Goal: Information Seeking & Learning: Check status

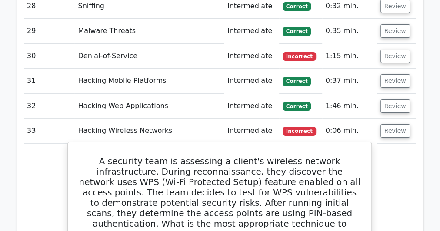
scroll to position [1685, 0]
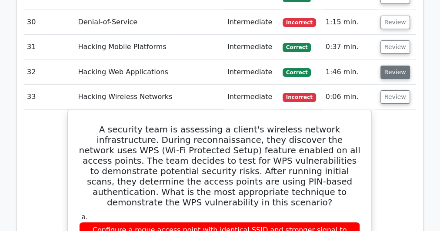
click at [394, 66] on button "Review" at bounding box center [395, 72] width 30 height 13
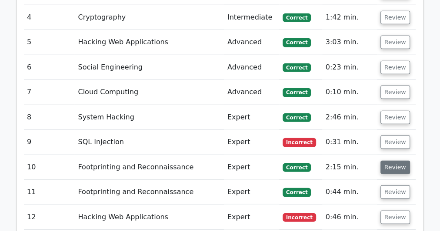
scroll to position [1059, 0]
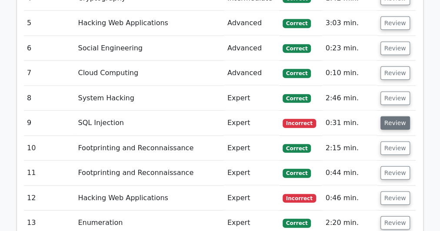
click at [384, 116] on button "Review" at bounding box center [395, 122] width 30 height 13
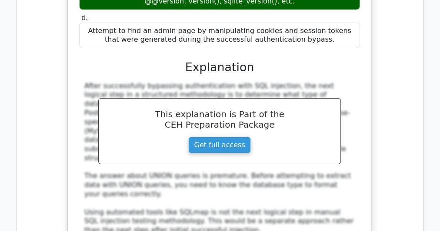
scroll to position [1615, 0]
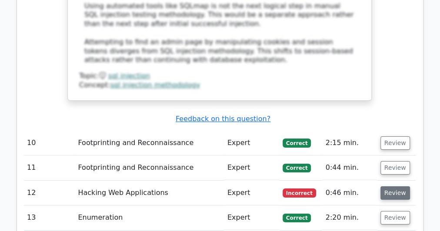
click at [391, 186] on button "Review" at bounding box center [395, 192] width 30 height 13
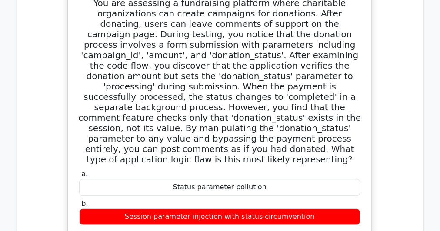
scroll to position [1719, 0]
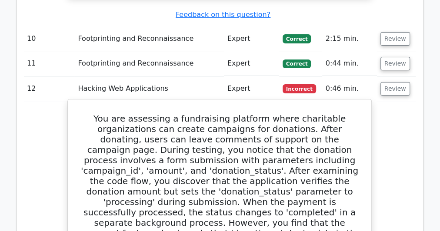
click at [203, 113] on h5 "You are assessing a fundraising platform where charitable organizations can cre…" at bounding box center [219, 196] width 282 height 167
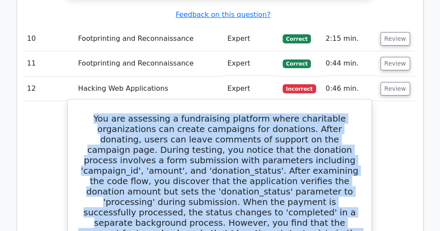
click at [203, 113] on h5 "You are assessing a fundraising platform where charitable organizations can cre…" at bounding box center [219, 196] width 282 height 167
copy div "You are assessing a fundraising platform where charitable organizations can cre…"
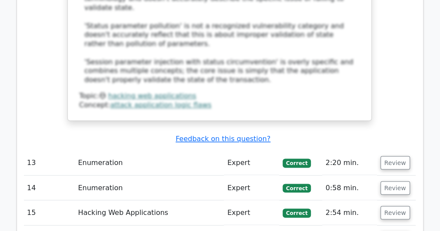
scroll to position [2519, 0]
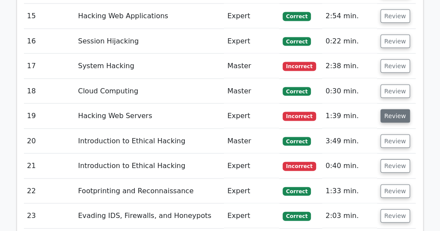
click at [388, 109] on button "Review" at bounding box center [395, 115] width 30 height 13
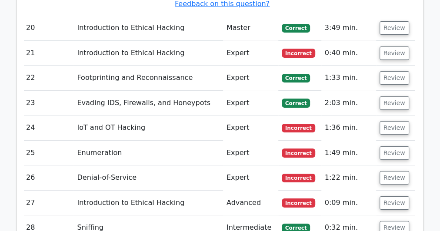
scroll to position [3389, 0]
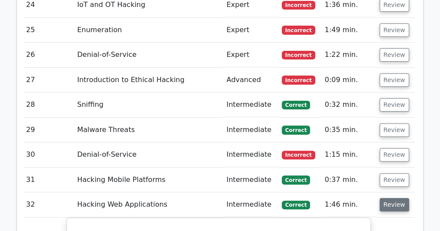
click at [398, 198] on button "Review" at bounding box center [394, 204] width 30 height 13
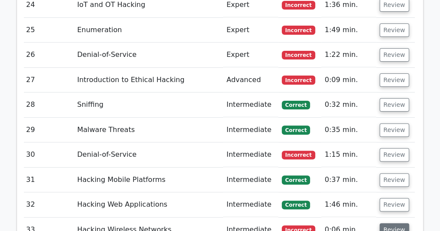
click at [379, 223] on button "Review" at bounding box center [394, 229] width 30 height 13
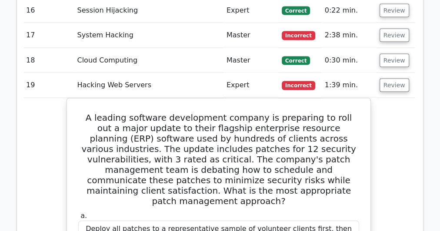
scroll to position [2450, 0]
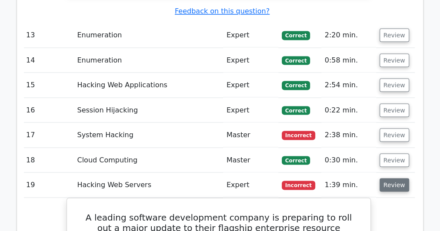
click at [384, 178] on button "Review" at bounding box center [394, 184] width 30 height 13
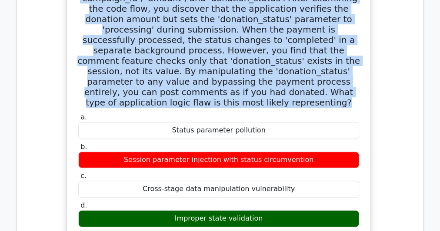
scroll to position [1686, 0]
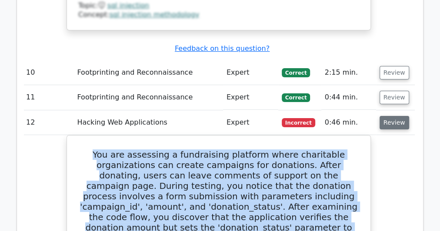
click at [393, 116] on button "Review" at bounding box center [394, 122] width 30 height 13
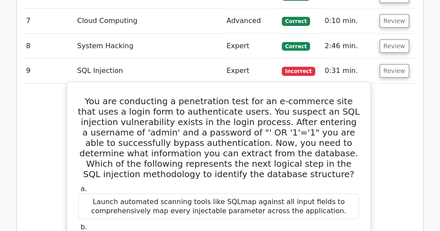
scroll to position [956, 0]
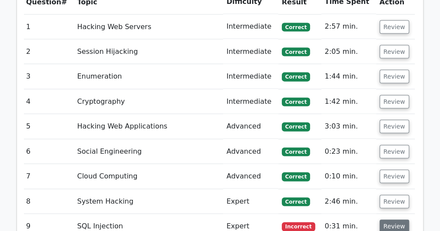
click at [392, 220] on button "Review" at bounding box center [394, 226] width 30 height 13
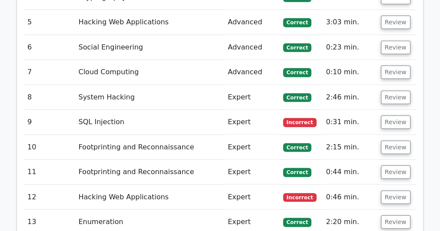
scroll to position [851, 0]
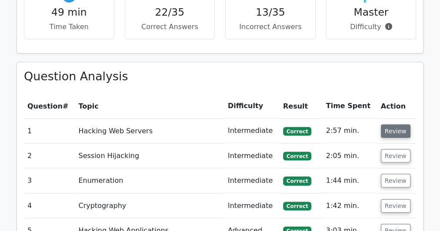
click at [383, 125] on button "Review" at bounding box center [396, 131] width 30 height 13
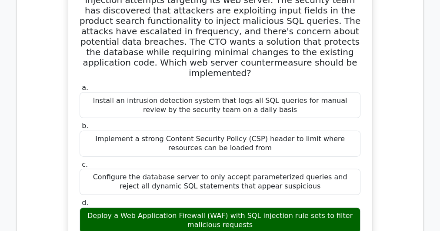
scroll to position [886, 0]
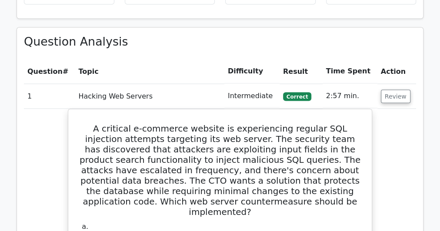
click at [387, 84] on td "Review" at bounding box center [396, 96] width 39 height 25
click at [387, 90] on button "Review" at bounding box center [396, 96] width 30 height 13
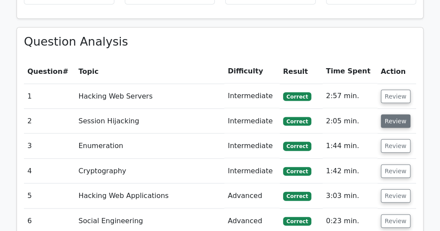
click at [387, 115] on button "Review" at bounding box center [396, 121] width 30 height 13
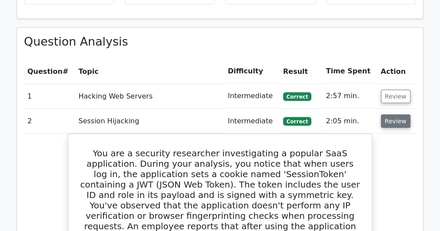
click at [391, 115] on button "Review" at bounding box center [396, 121] width 30 height 13
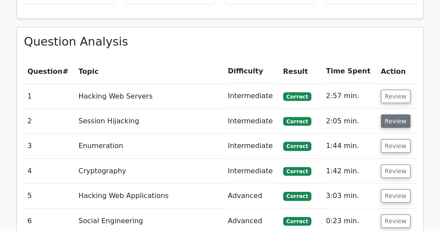
click at [391, 115] on button "Review" at bounding box center [396, 121] width 30 height 13
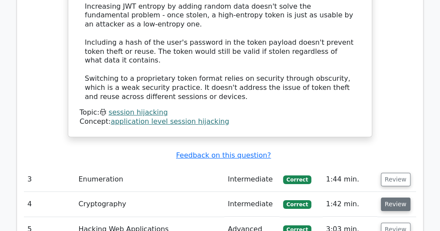
scroll to position [1477, 0]
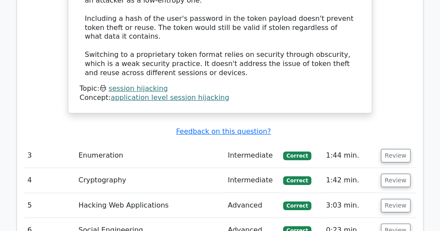
click at [396, 143] on td "Review" at bounding box center [396, 155] width 39 height 25
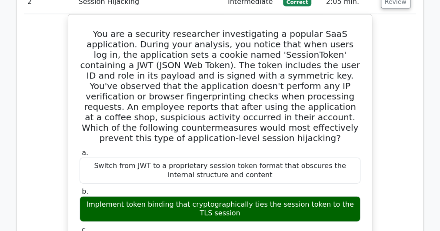
scroll to position [956, 0]
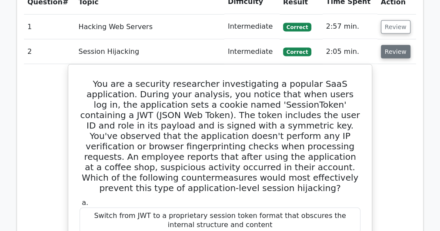
click at [395, 45] on button "Review" at bounding box center [396, 51] width 30 height 13
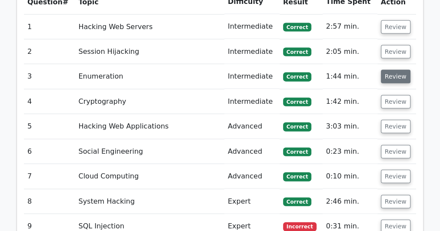
click at [399, 70] on button "Review" at bounding box center [396, 76] width 30 height 13
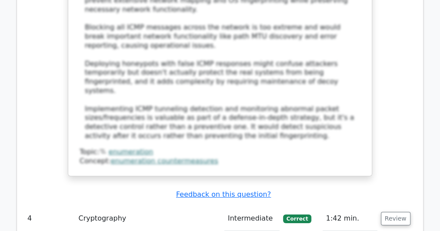
scroll to position [1547, 0]
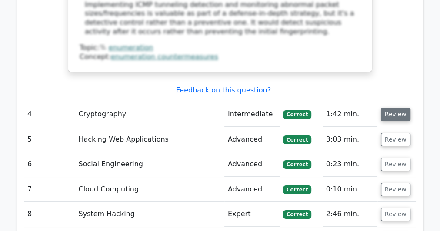
click at [394, 108] on button "Review" at bounding box center [396, 114] width 30 height 13
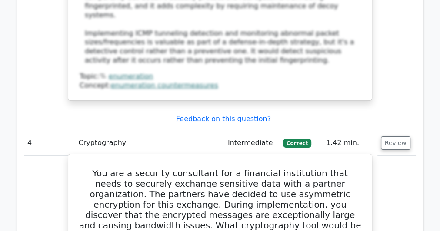
scroll to position [1516, 0]
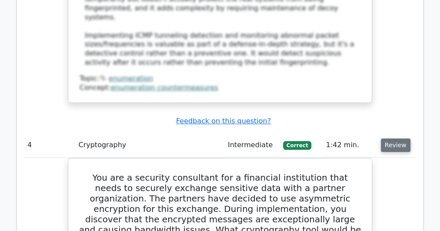
click at [395, 139] on button "Review" at bounding box center [396, 145] width 30 height 13
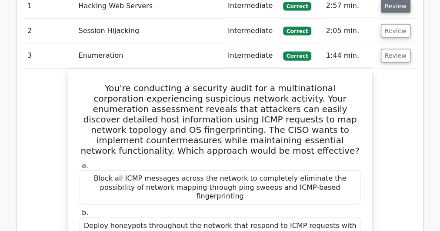
scroll to position [890, 0]
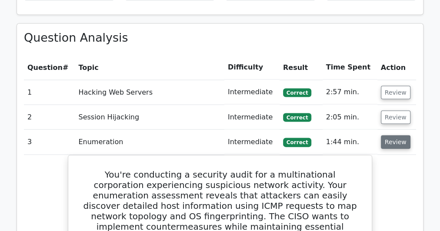
click at [398, 136] on button "Review" at bounding box center [396, 142] width 30 height 13
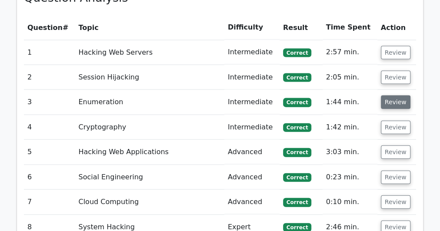
scroll to position [960, 0]
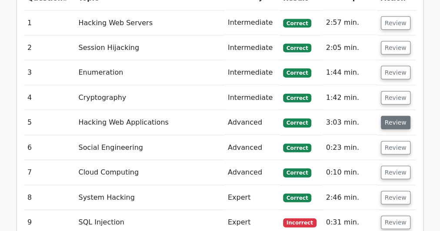
click at [396, 116] on button "Review" at bounding box center [396, 122] width 30 height 13
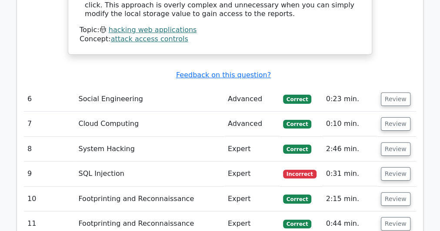
scroll to position [1625, 0]
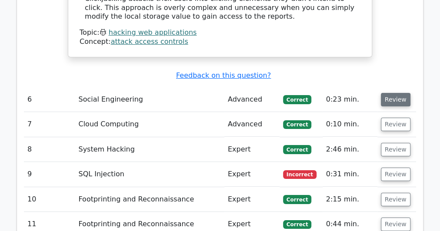
click at [388, 93] on button "Review" at bounding box center [396, 99] width 30 height 13
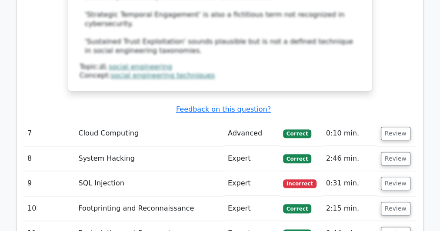
scroll to position [2075, 0]
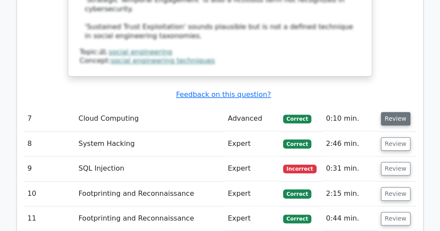
click at [391, 112] on button "Review" at bounding box center [396, 118] width 30 height 13
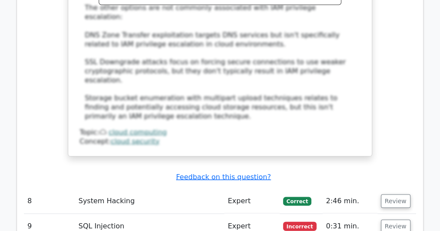
scroll to position [2481, 0]
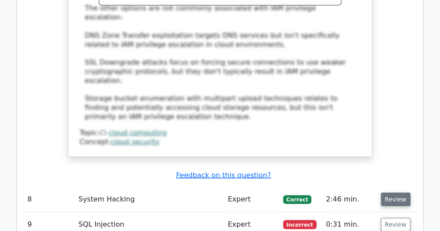
click at [388, 193] on button "Review" at bounding box center [396, 199] width 30 height 13
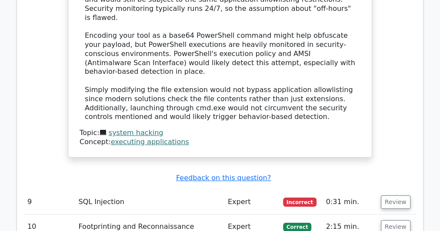
scroll to position [3169, 0]
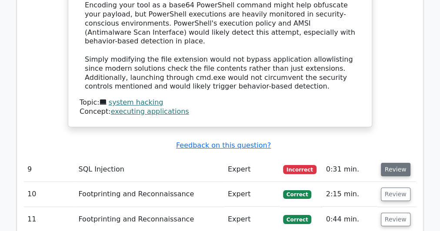
click at [398, 163] on button "Review" at bounding box center [396, 169] width 30 height 13
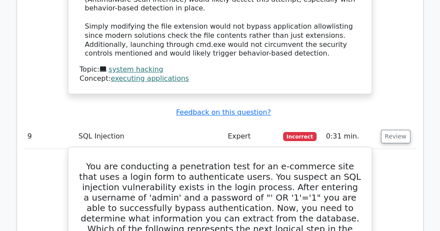
scroll to position [3201, 0]
click at [220, 162] on h5 "You are conducting a penetration test for an e-commerce site that uses a login …" at bounding box center [220, 203] width 282 height 83
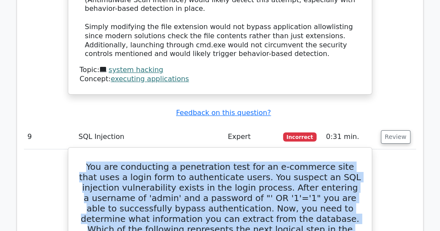
click at [220, 162] on h5 "You are conducting a penetration test for an e-commerce site that uses a login …" at bounding box center [220, 203] width 282 height 83
copy div "You are conducting a penetration test for an e-commerce site that uses a login …"
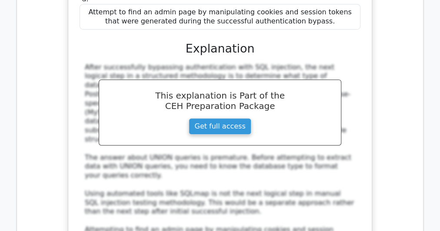
scroll to position [3653, 0]
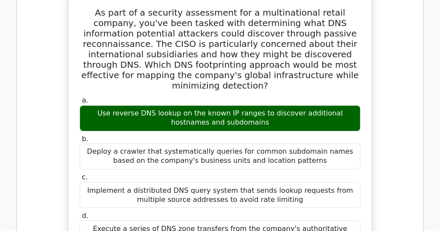
scroll to position [3723, 0]
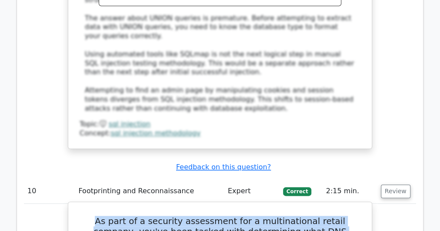
copy div "As part of a security assessment for a multinational retail company, you've bee…"
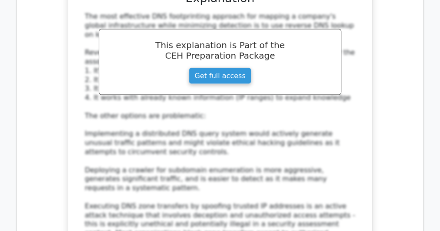
scroll to position [4279, 0]
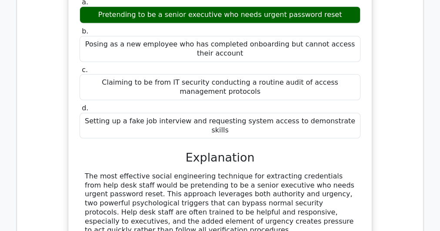
scroll to position [4765, 0]
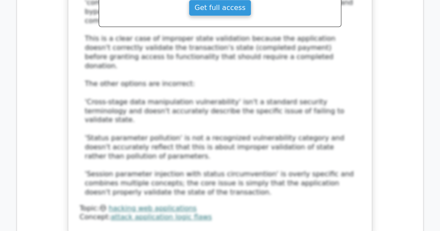
scroll to position [5356, 0]
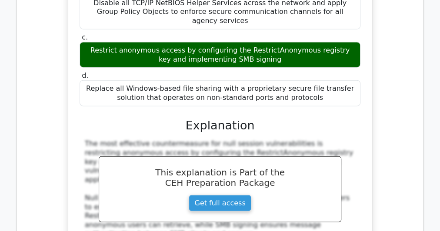
scroll to position [5982, 0]
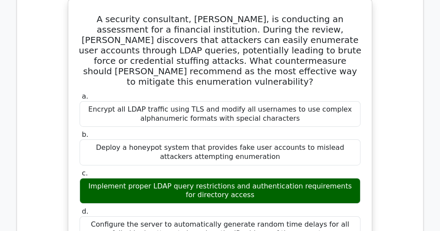
scroll to position [6468, 0]
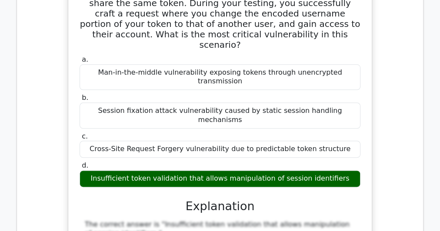
scroll to position [7129, 0]
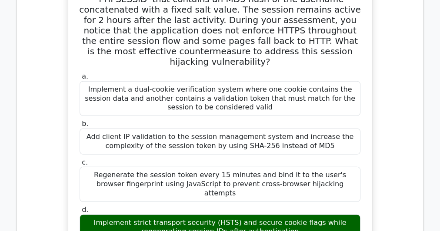
scroll to position [7719, 0]
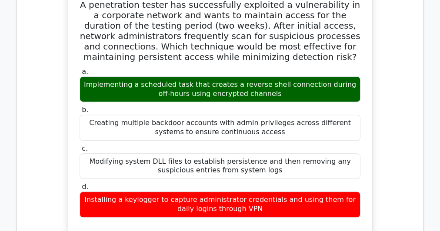
scroll to position [8345, 0]
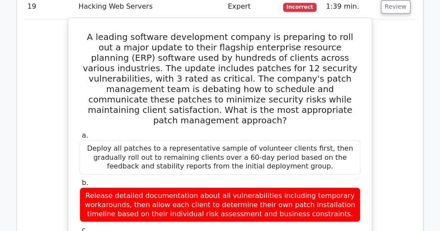
scroll to position [8971, 0]
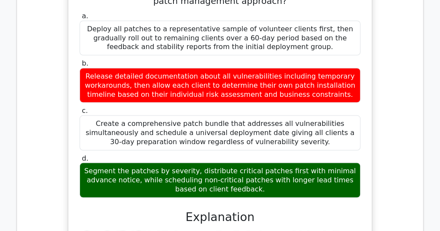
scroll to position [9005, 0]
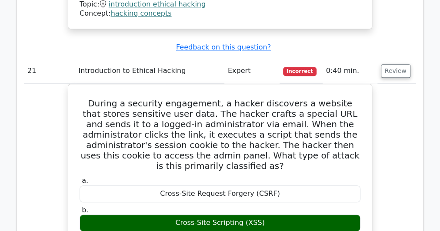
scroll to position [10083, 0]
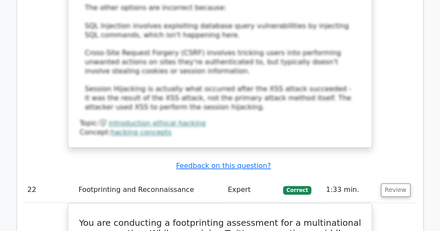
scroll to position [10569, 0]
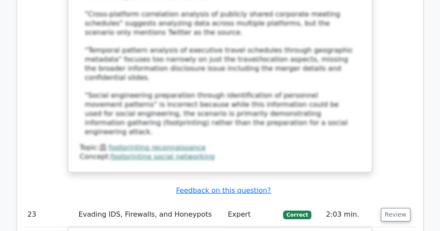
scroll to position [11195, 0]
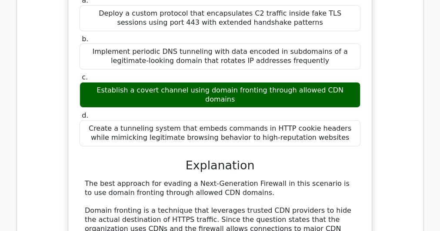
scroll to position [11299, 0]
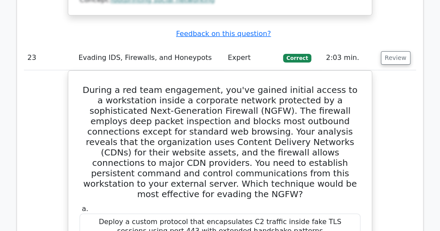
copy div "CIPScan"
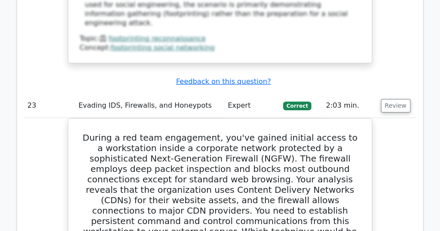
scroll to position [11195, 0]
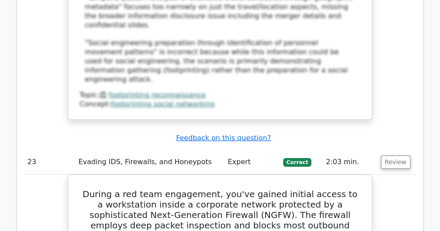
copy div "During an authorized security assessment of an automotive manufacturing plant, …"
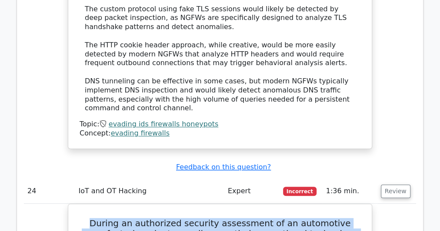
scroll to position [11751, 0]
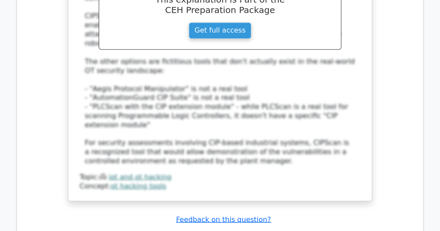
scroll to position [12307, 0]
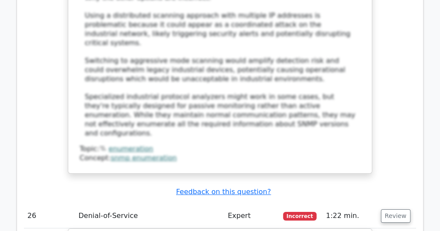
scroll to position [13037, 0]
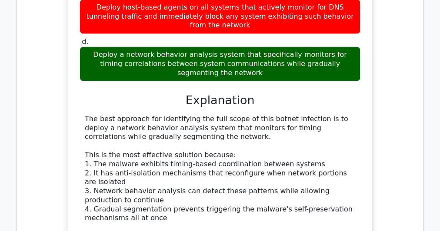
scroll to position [13454, 0]
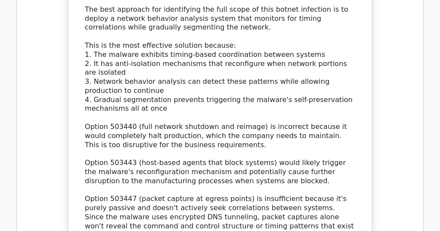
scroll to position [13628, 0]
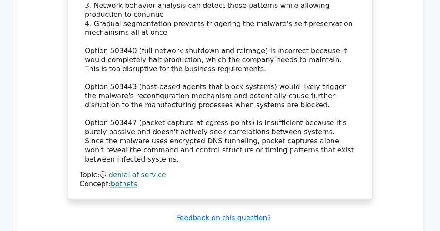
drag, startPoint x: 263, startPoint y: 161, endPoint x: 174, endPoint y: 159, distance: 89.5
copy div "DNS Water Torture Attack"
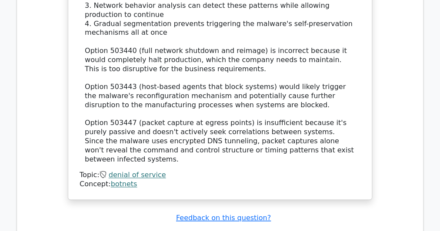
copy div "A cloud service provider experiences a significant disruption on their DNS infr…"
drag, startPoint x: 269, startPoint y: 162, endPoint x: 180, endPoint y: 159, distance: 89.1
copy div "DNS Water Torture Attack"
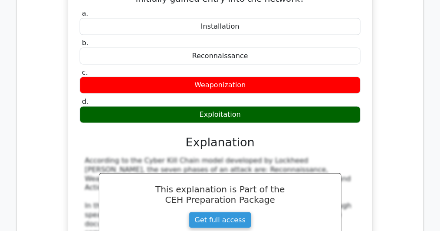
scroll to position [14079, 0]
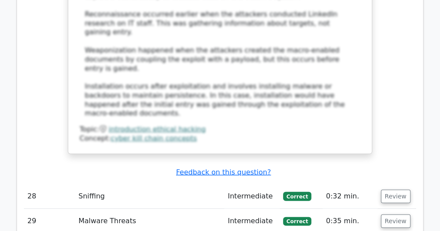
scroll to position [14149, 0]
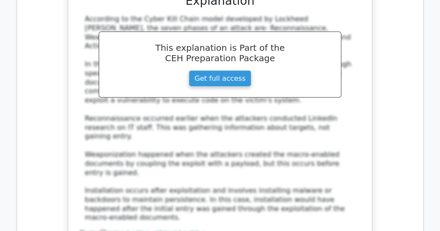
drag, startPoint x: 268, startPoint y: 193, endPoint x: 138, endPoint y: 176, distance: 131.5
copy label "Gummy finger attack"
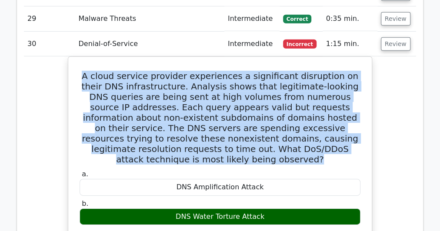
scroll to position [14531, 0]
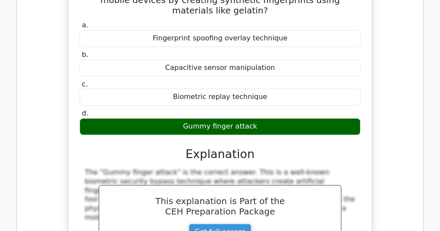
scroll to position [15192, 0]
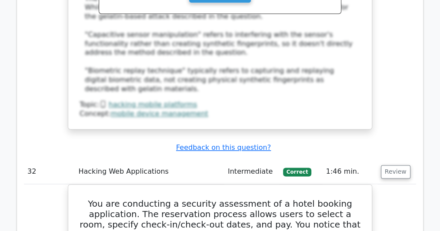
scroll to position [15157, 0]
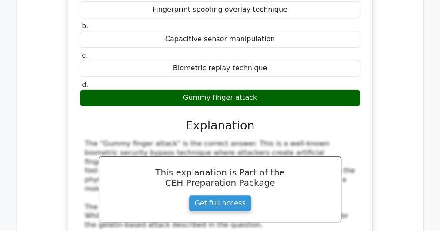
copy div "A security team is assessing a client's wireless network infrastructure. During…"
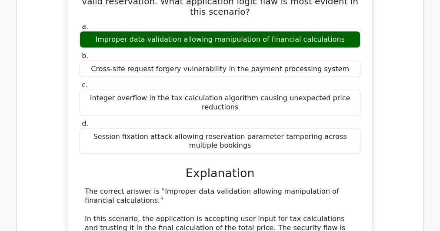
scroll to position [15713, 0]
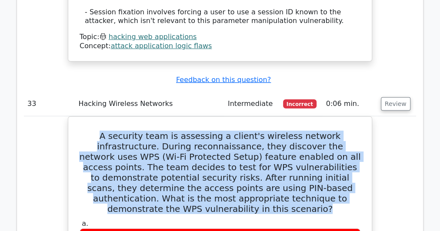
scroll to position [16165, 0]
